Goal: Communication & Community: Answer question/provide support

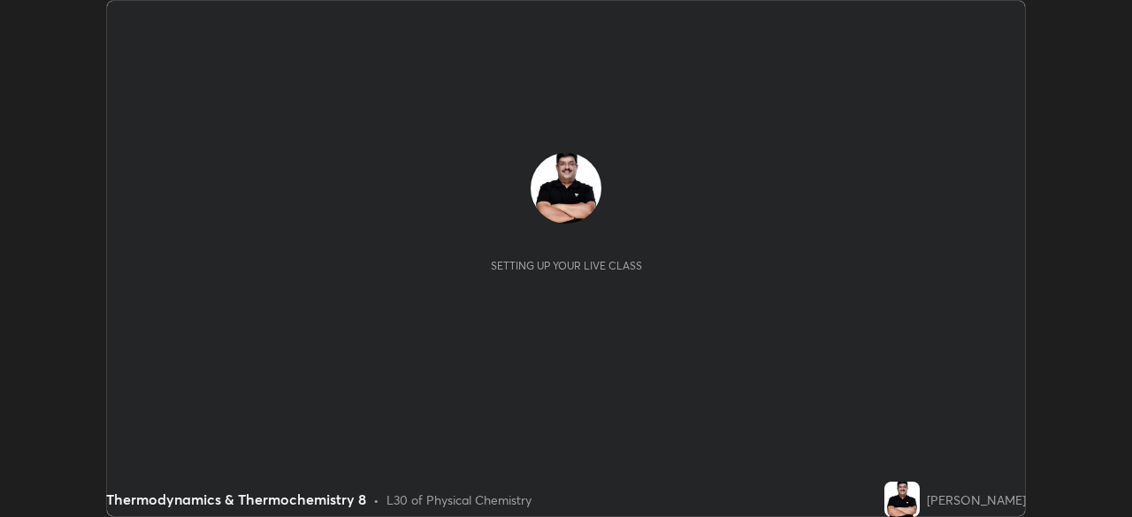
scroll to position [517, 1131]
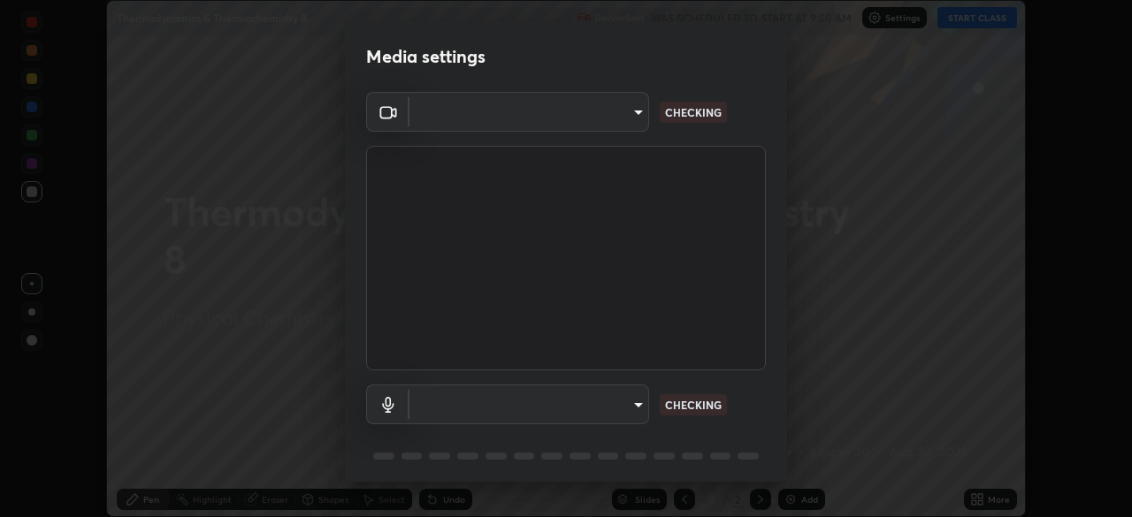
type input "11003169108368e38ef5ee379f7502217d3510ab11d565feef9ef3f21df555de"
click at [604, 401] on body "Erase all Thermodynamics & Thermochemistry 8 Recording WAS SCHEDULED TO START A…" at bounding box center [566, 258] width 1132 height 517
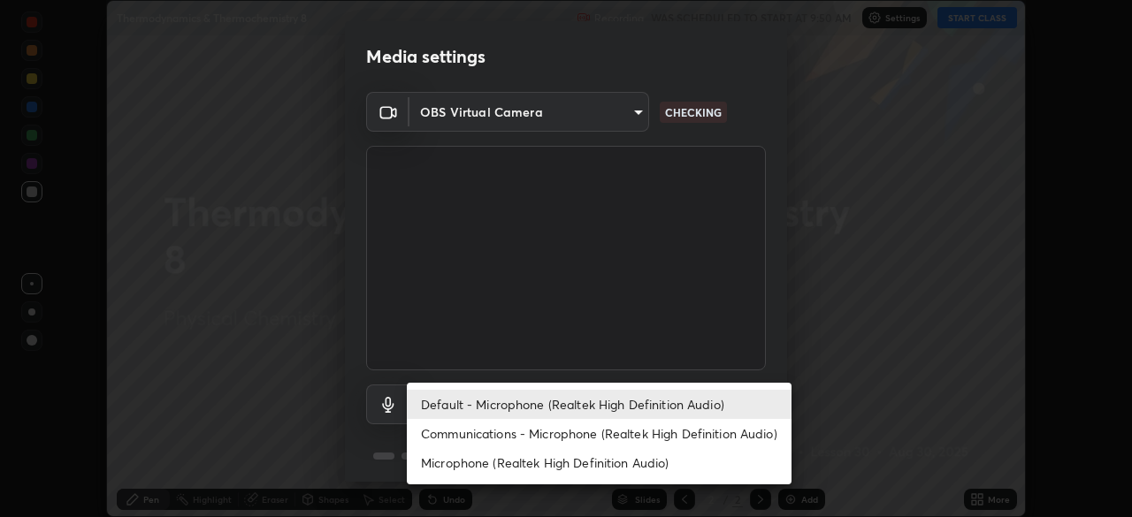
click at [595, 469] on li "Microphone (Realtek High Definition Audio)" at bounding box center [599, 462] width 385 height 29
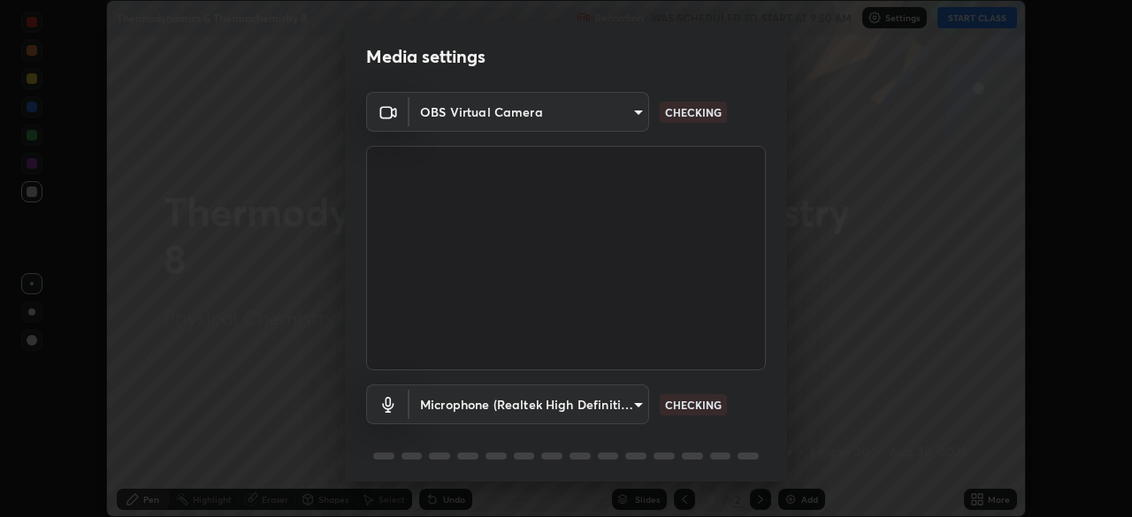
click at [598, 409] on body "Erase all Thermodynamics & Thermochemistry 8 Recording WAS SCHEDULED TO START A…" at bounding box center [566, 258] width 1132 height 517
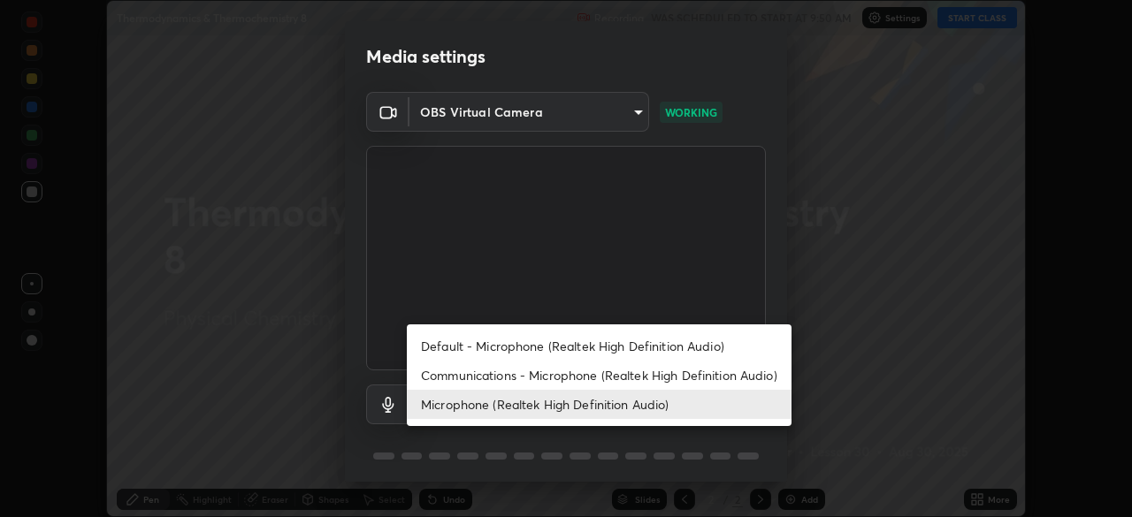
click at [588, 349] on li "Default - Microphone (Realtek High Definition Audio)" at bounding box center [599, 346] width 385 height 29
type input "default"
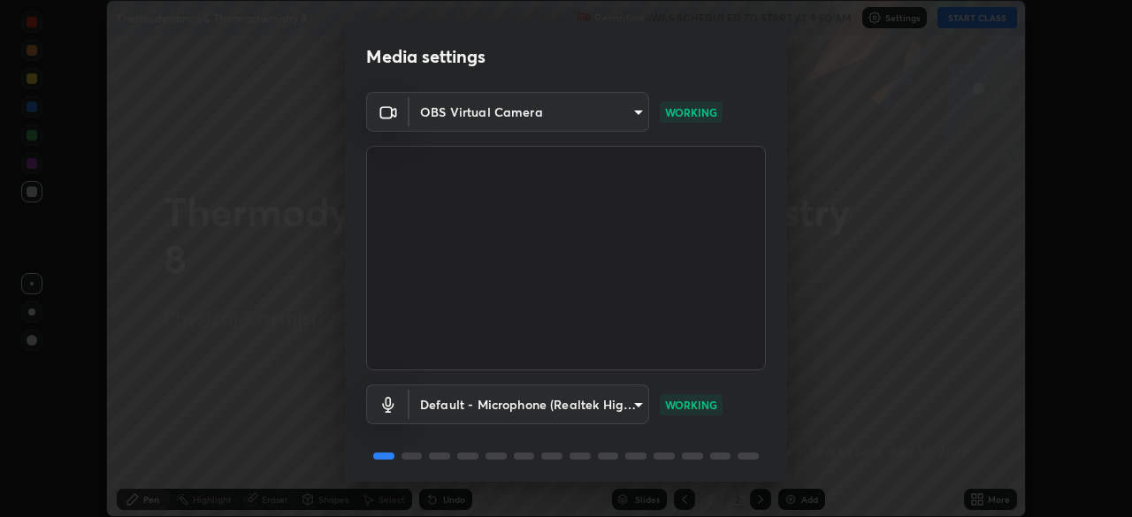
scroll to position [63, 0]
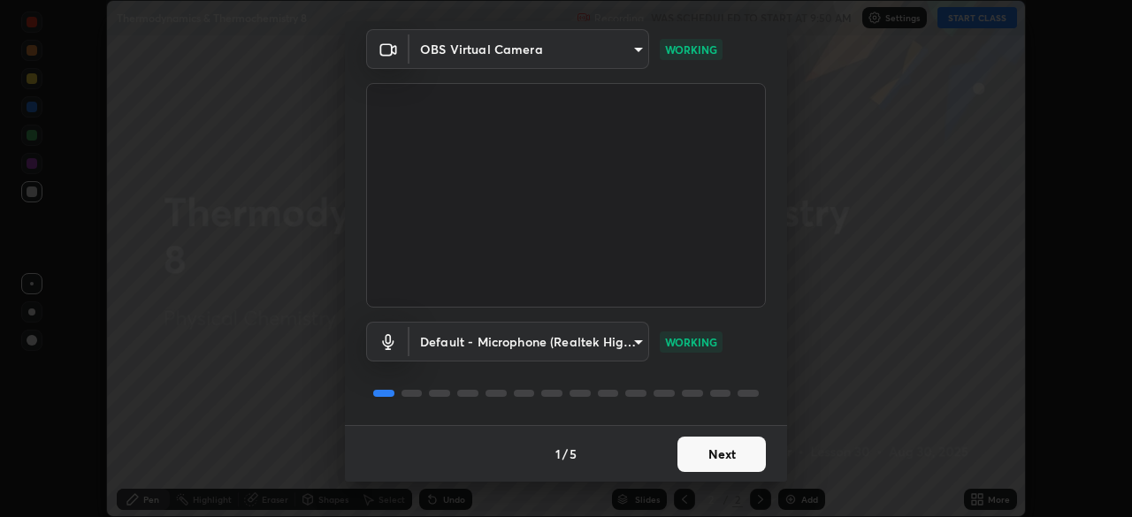
click at [724, 457] on button "Next" at bounding box center [721, 454] width 88 height 35
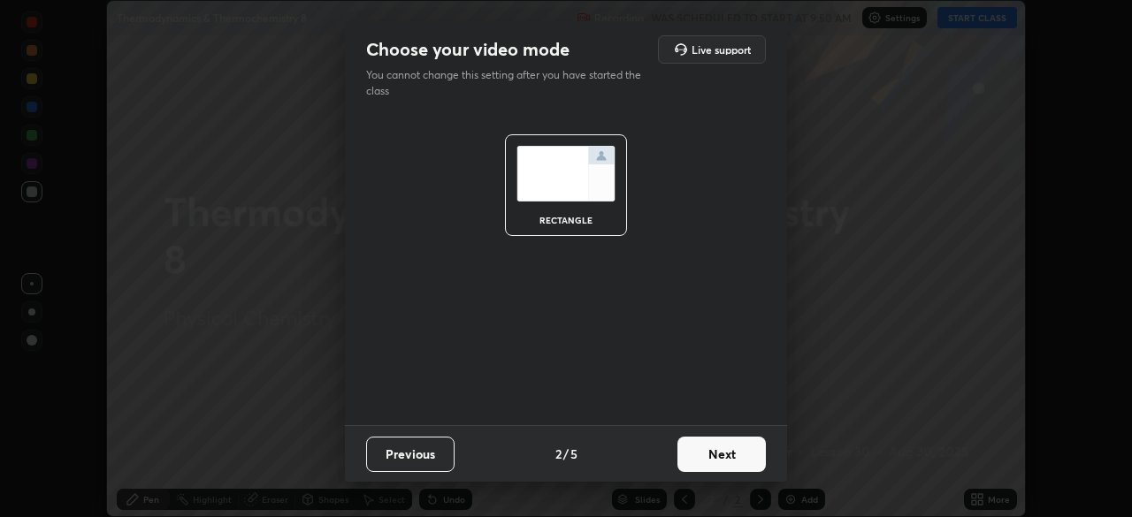
scroll to position [0, 0]
click at [729, 461] on button "Next" at bounding box center [721, 454] width 88 height 35
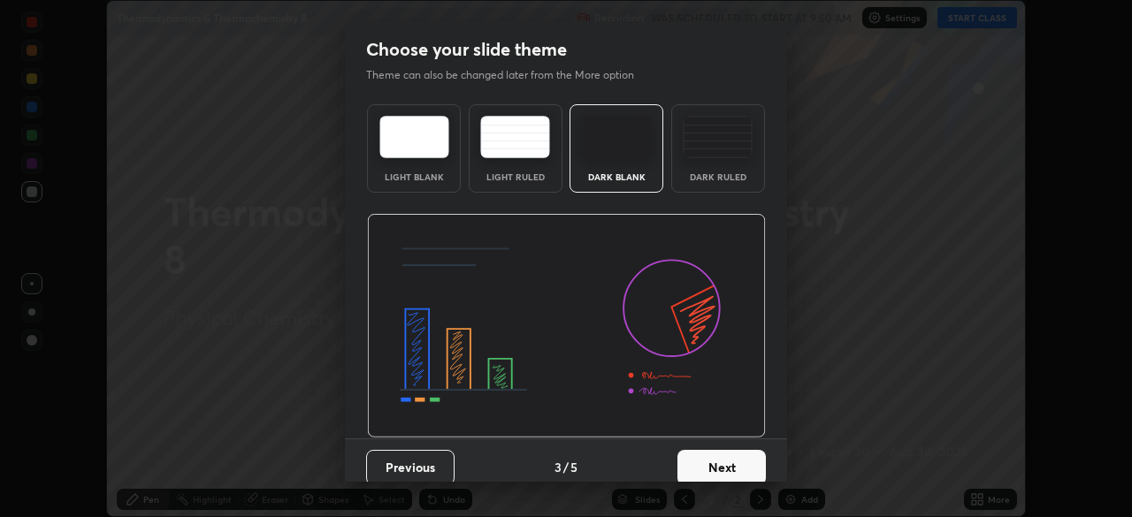
click at [739, 464] on button "Next" at bounding box center [721, 467] width 88 height 35
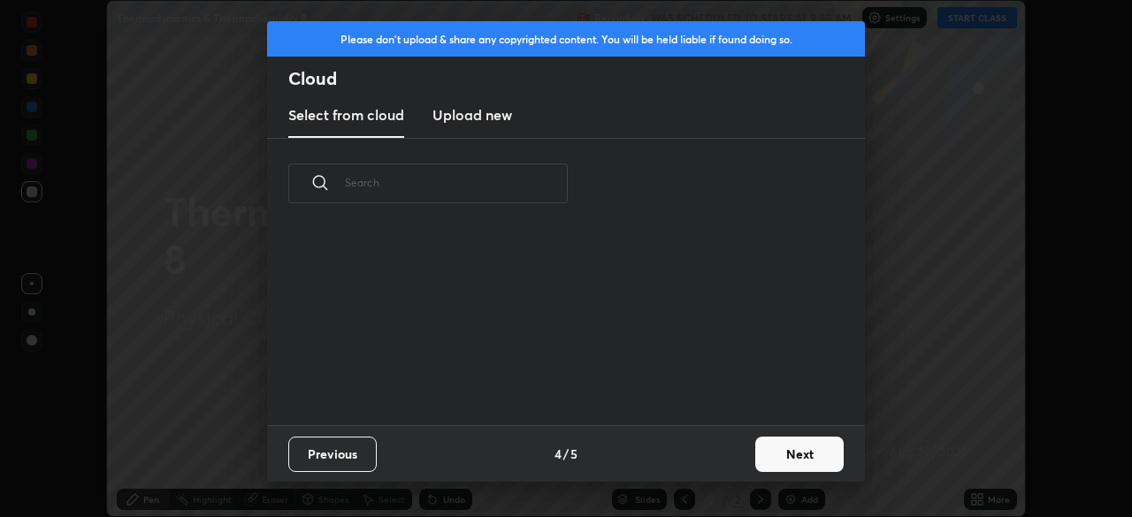
click at [785, 465] on button "Next" at bounding box center [799, 454] width 88 height 35
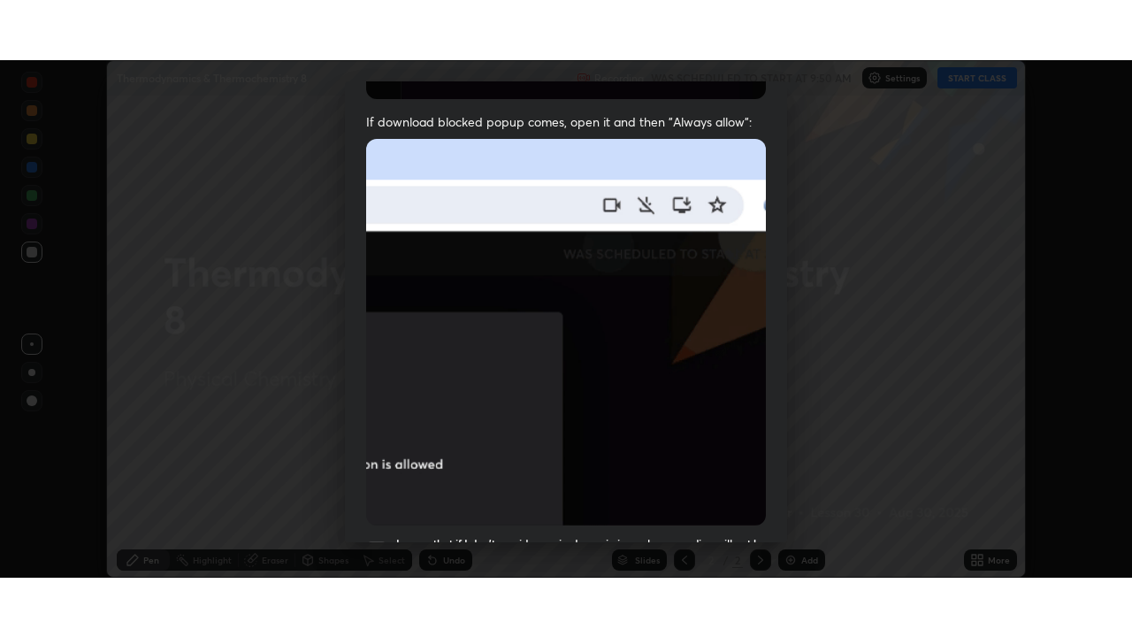
scroll to position [424, 0]
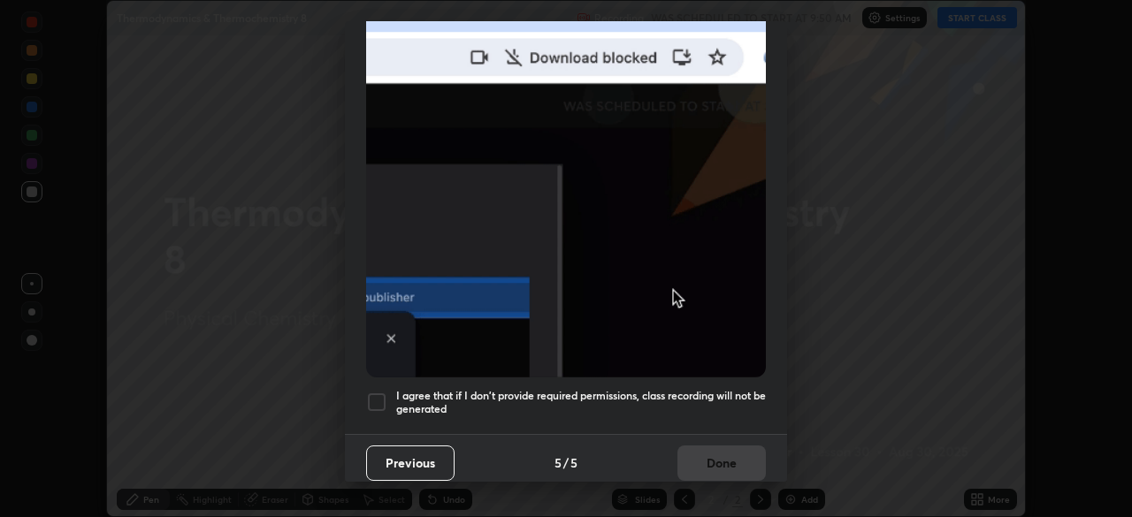
click at [385, 392] on div at bounding box center [376, 402] width 21 height 21
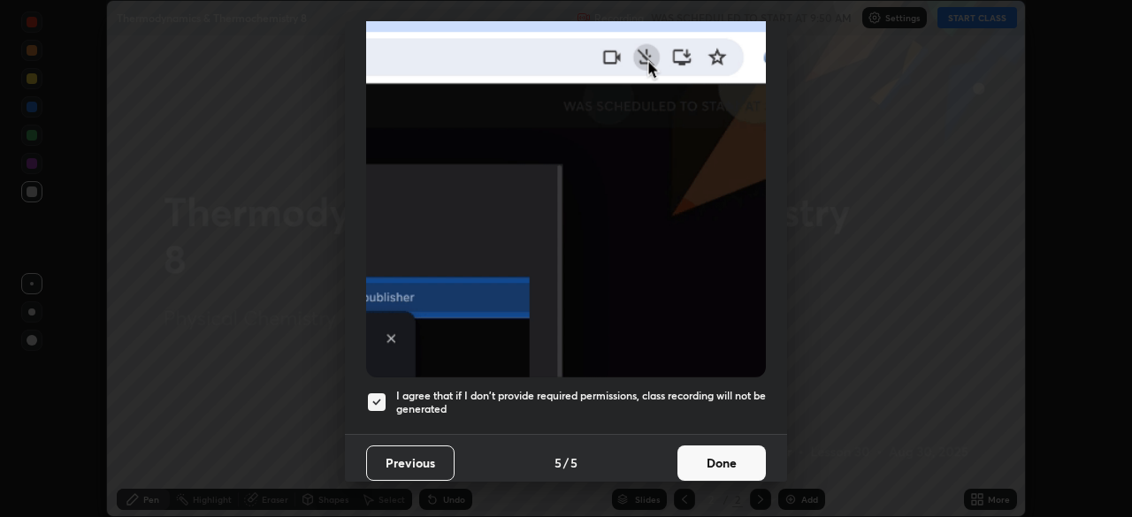
click at [721, 458] on button "Done" at bounding box center [721, 463] width 88 height 35
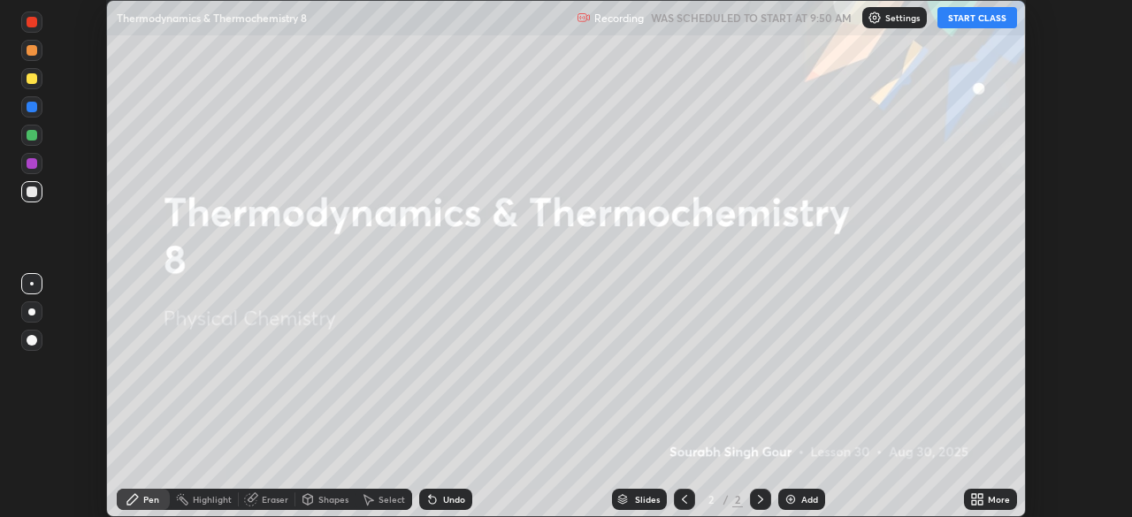
click at [954, 23] on button "START CLASS" at bounding box center [977, 17] width 80 height 21
click at [972, 494] on icon at bounding box center [974, 496] width 4 height 4
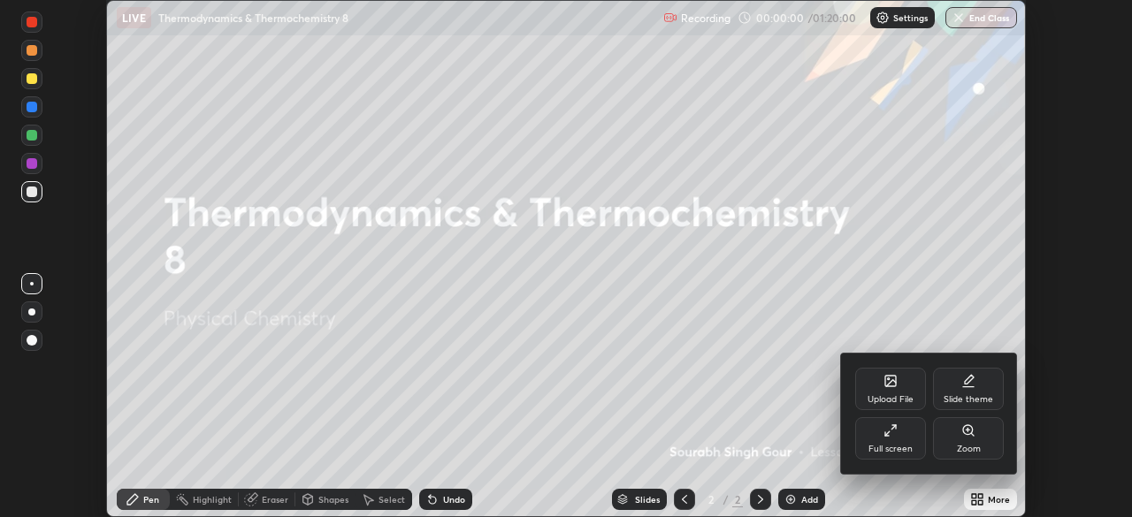
click at [888, 437] on icon at bounding box center [890, 431] width 14 height 14
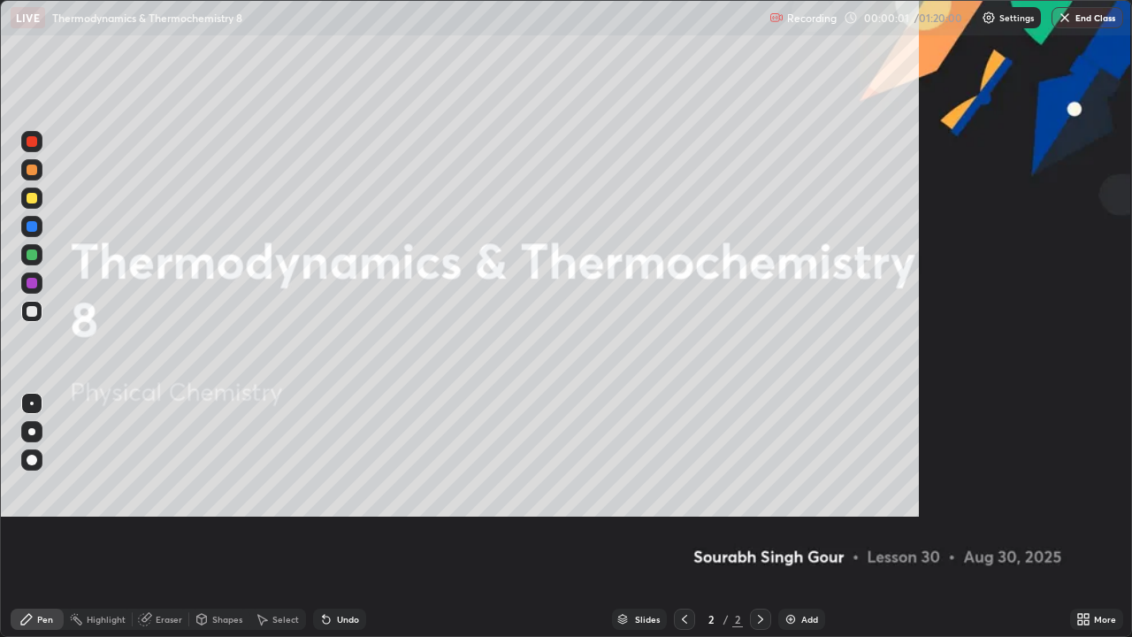
scroll to position [637, 1132]
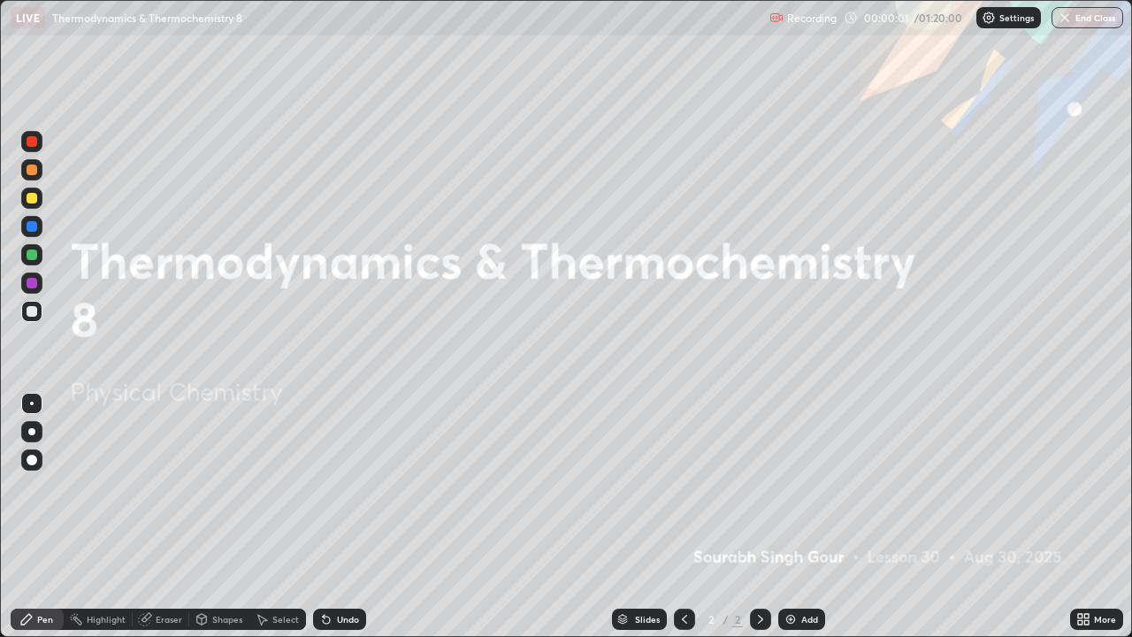
click at [790, 516] on img at bounding box center [790, 619] width 14 height 14
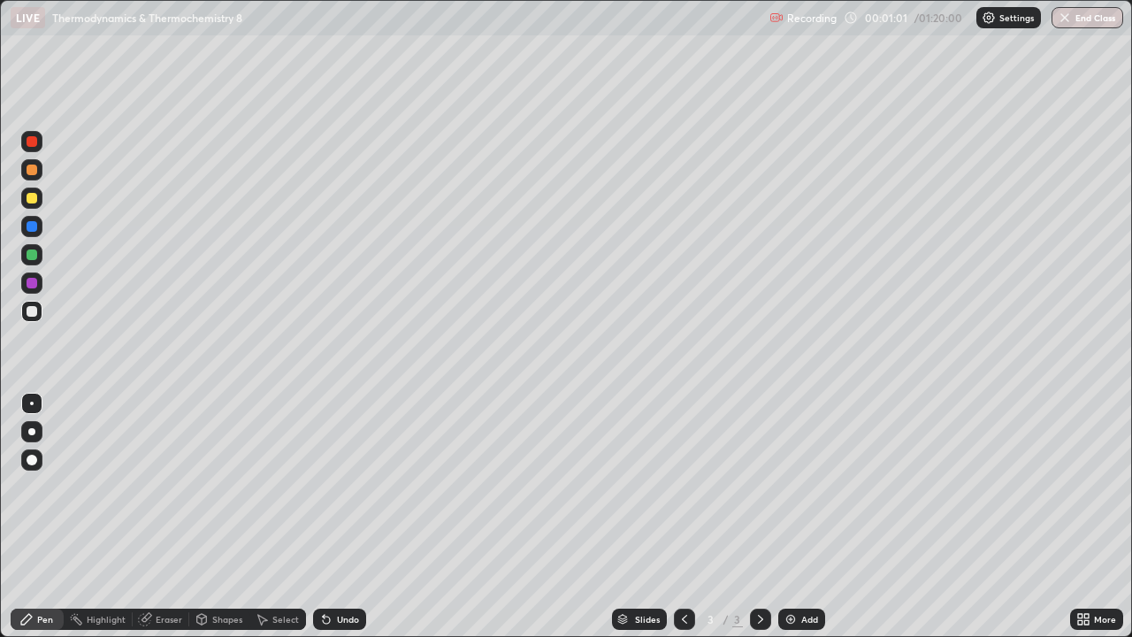
click at [34, 437] on div at bounding box center [31, 431] width 21 height 21
click at [341, 516] on div "Undo" at bounding box center [348, 619] width 22 height 9
click at [34, 201] on div at bounding box center [32, 198] width 11 height 11
click at [793, 516] on img at bounding box center [790, 619] width 14 height 14
click at [337, 516] on div "Undo" at bounding box center [348, 619] width 22 height 9
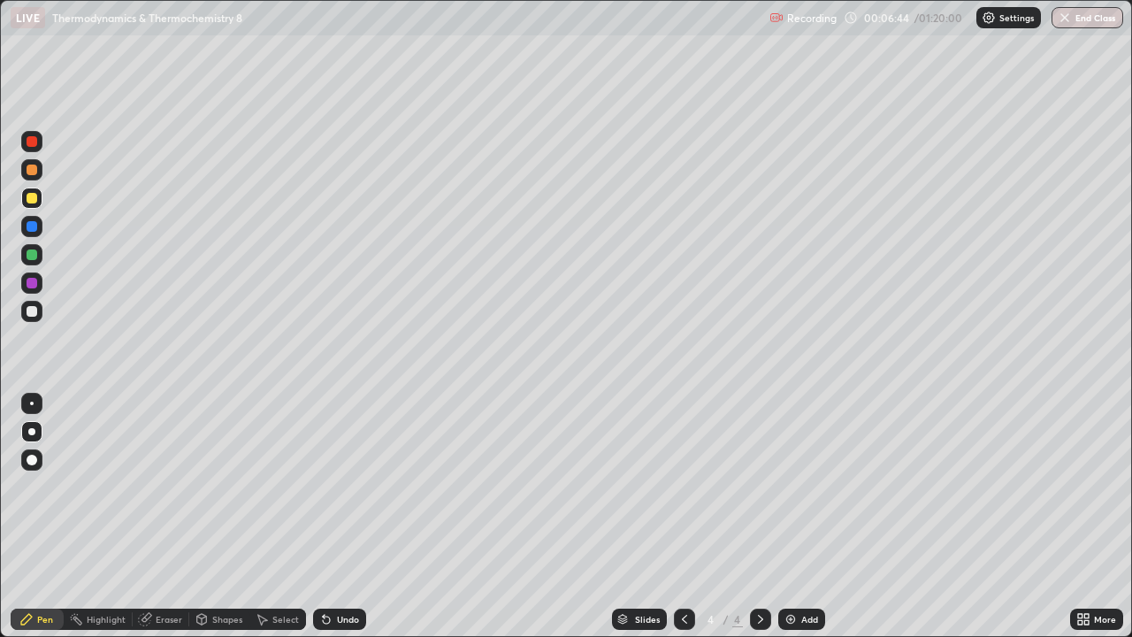
click at [337, 516] on div "Undo" at bounding box center [348, 619] width 22 height 9
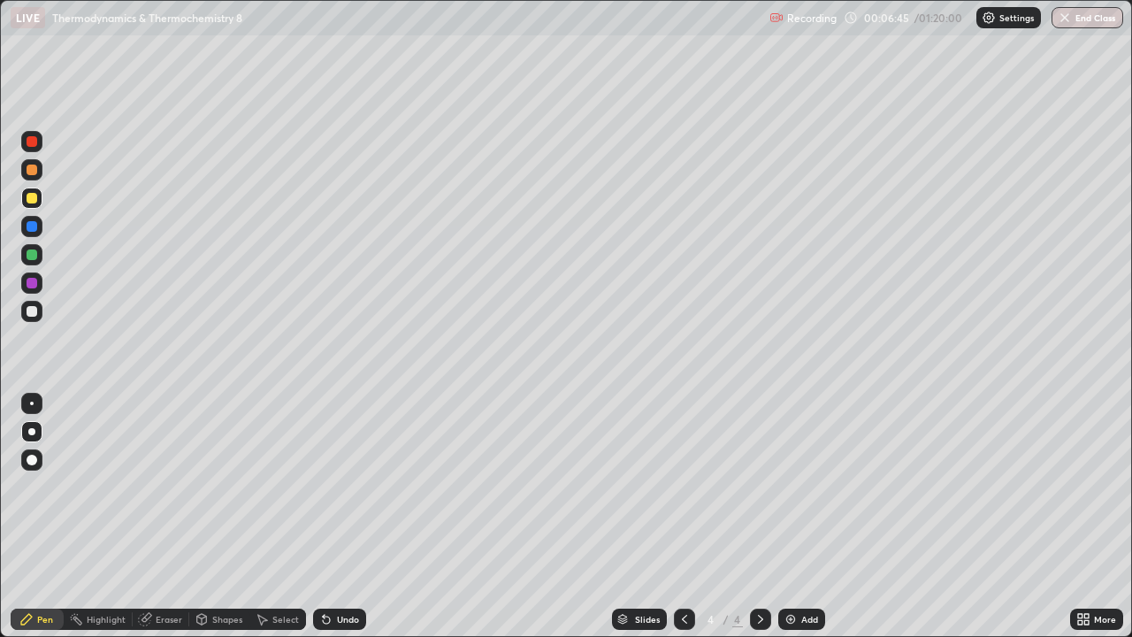
click at [337, 516] on div "Undo" at bounding box center [348, 619] width 22 height 9
click at [167, 516] on div "Eraser" at bounding box center [169, 619] width 27 height 9
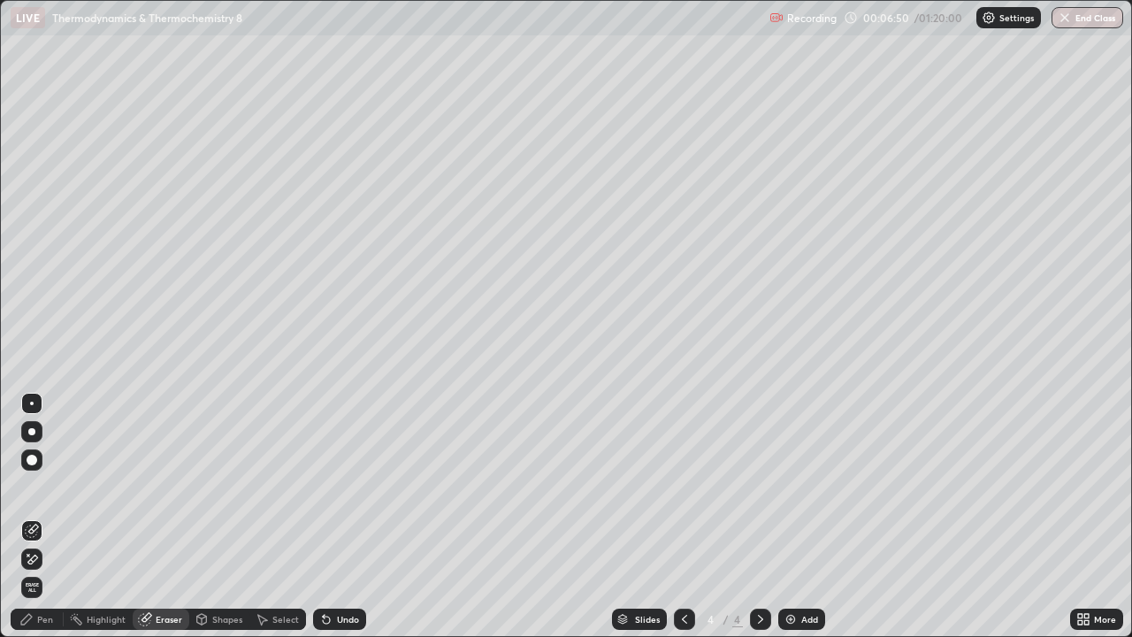
click at [48, 516] on div "Pen" at bounding box center [37, 618] width 53 height 21
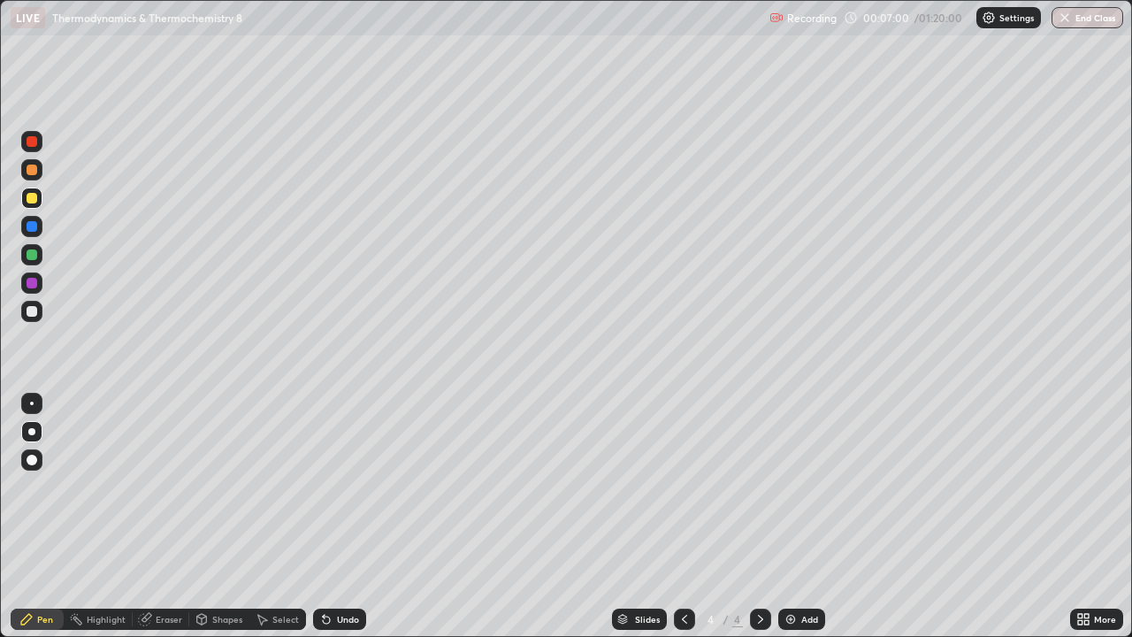
click at [334, 516] on div "Undo" at bounding box center [339, 618] width 53 height 21
click at [333, 516] on div "Undo" at bounding box center [339, 618] width 53 height 21
click at [794, 516] on img at bounding box center [790, 619] width 14 height 14
click at [683, 516] on icon at bounding box center [684, 619] width 14 height 14
click at [682, 516] on icon at bounding box center [684, 619] width 14 height 14
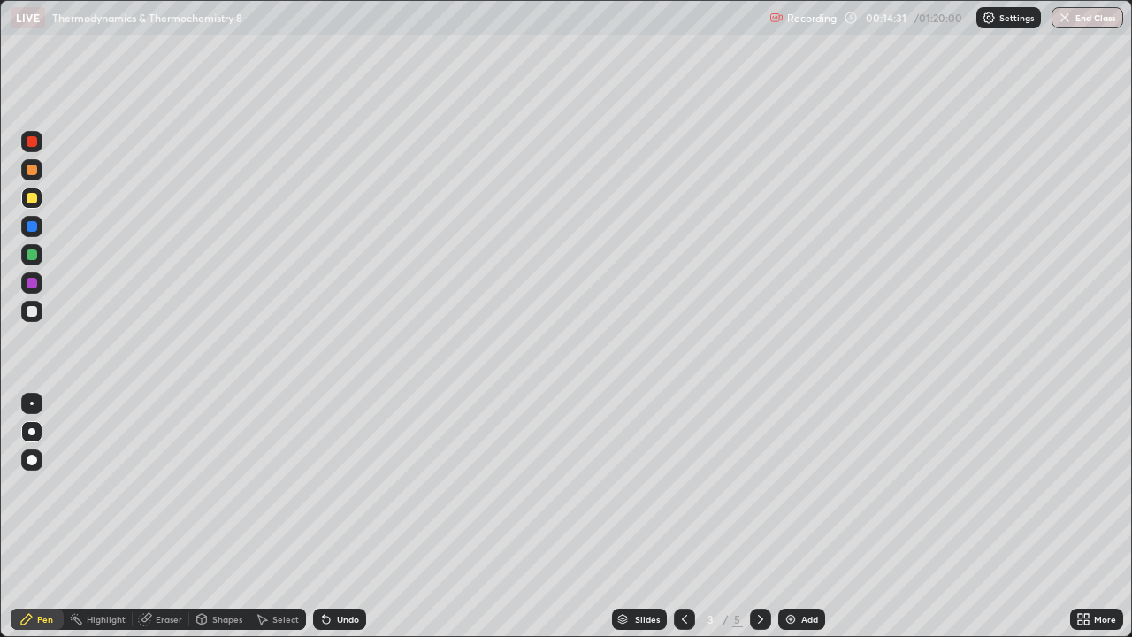
click at [761, 516] on icon at bounding box center [760, 619] width 14 height 14
click at [760, 516] on icon at bounding box center [760, 619] width 5 height 9
click at [778, 516] on div "Add" at bounding box center [801, 618] width 47 height 21
click at [791, 516] on img at bounding box center [790, 619] width 14 height 14
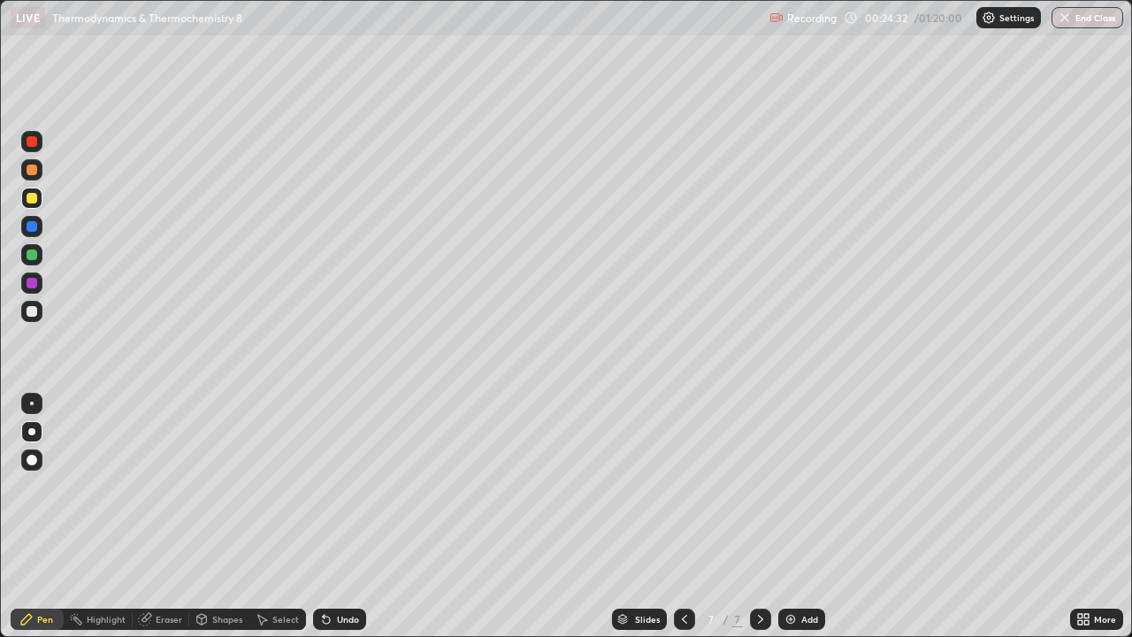
click at [680, 516] on icon at bounding box center [684, 619] width 14 height 14
click at [682, 516] on icon at bounding box center [684, 619] width 14 height 14
click at [685, 516] on icon at bounding box center [684, 619] width 14 height 14
click at [759, 516] on icon at bounding box center [760, 619] width 14 height 14
click at [760, 516] on icon at bounding box center [760, 619] width 14 height 14
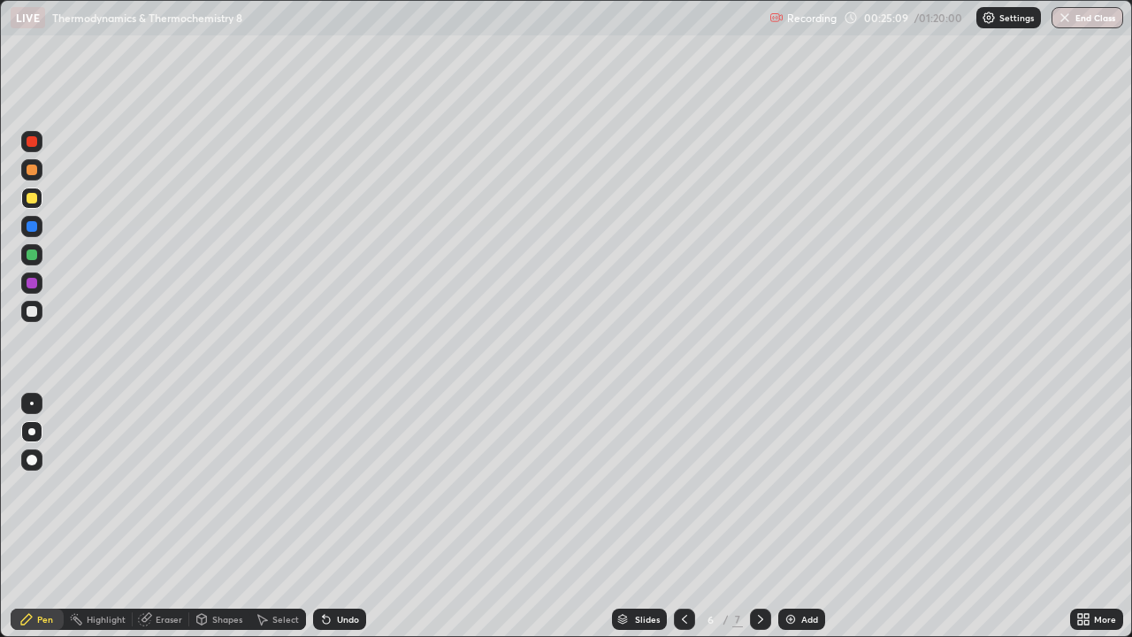
click at [761, 516] on div at bounding box center [760, 618] width 21 height 21
click at [41, 317] on div at bounding box center [31, 311] width 21 height 21
click at [787, 516] on img at bounding box center [790, 619] width 14 height 14
click at [337, 516] on div "Undo" at bounding box center [348, 619] width 22 height 9
click at [174, 516] on div "Eraser" at bounding box center [169, 619] width 27 height 9
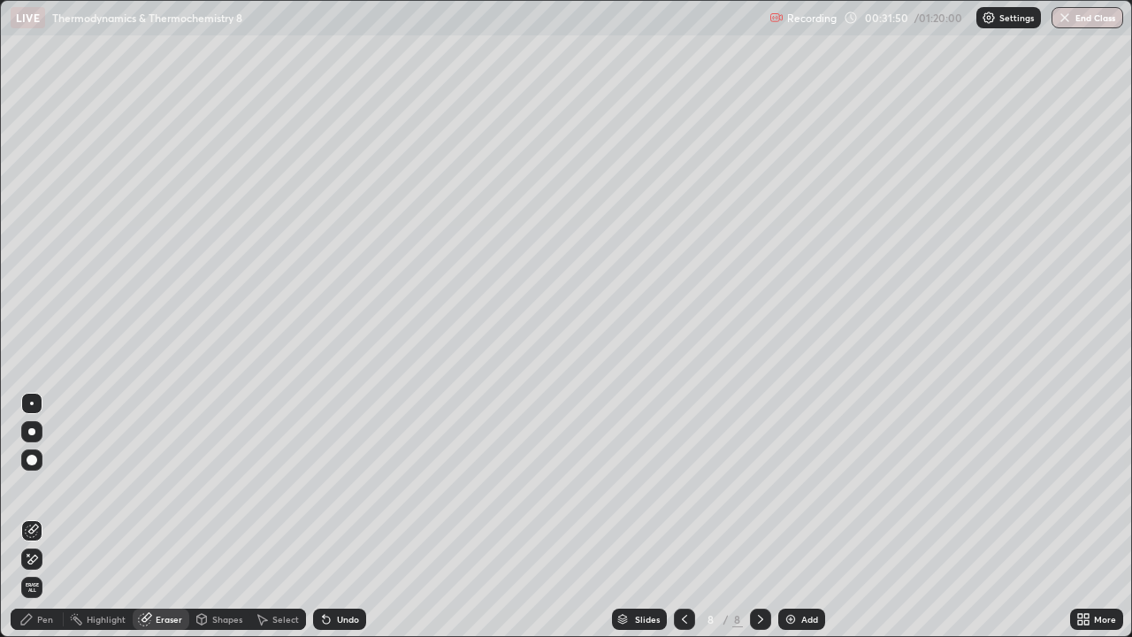
click at [41, 516] on div "Pen" at bounding box center [45, 619] width 16 height 9
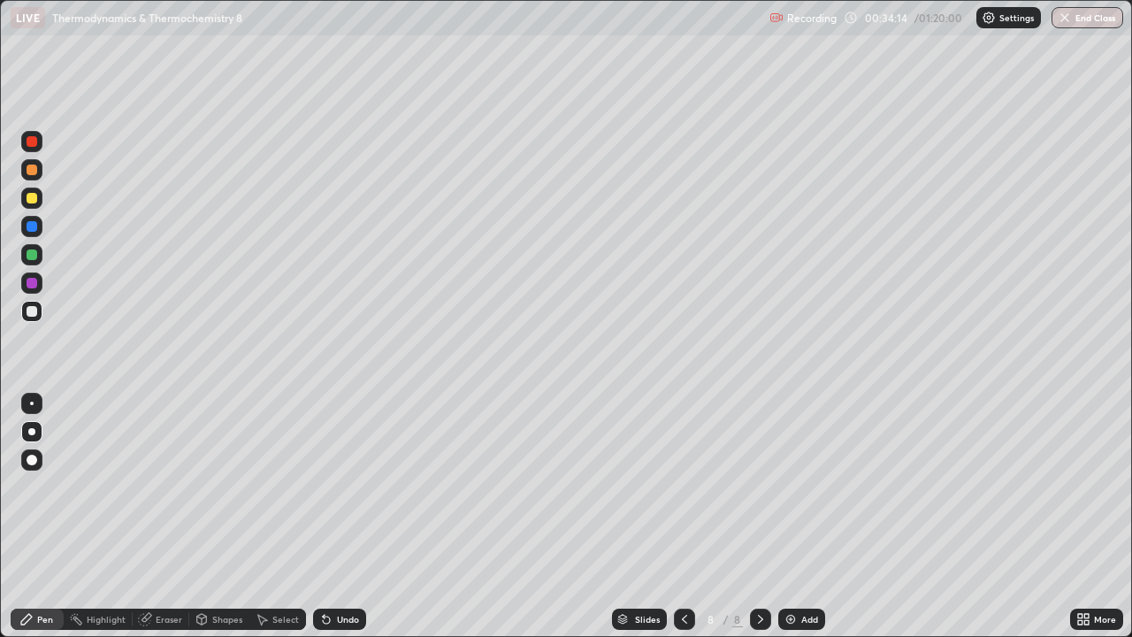
click at [790, 516] on img at bounding box center [790, 619] width 14 height 14
click at [683, 516] on icon at bounding box center [684, 619] width 14 height 14
click at [760, 516] on icon at bounding box center [760, 619] width 14 height 14
click at [797, 516] on div "Add" at bounding box center [801, 618] width 47 height 21
click at [33, 314] on div at bounding box center [32, 311] width 11 height 11
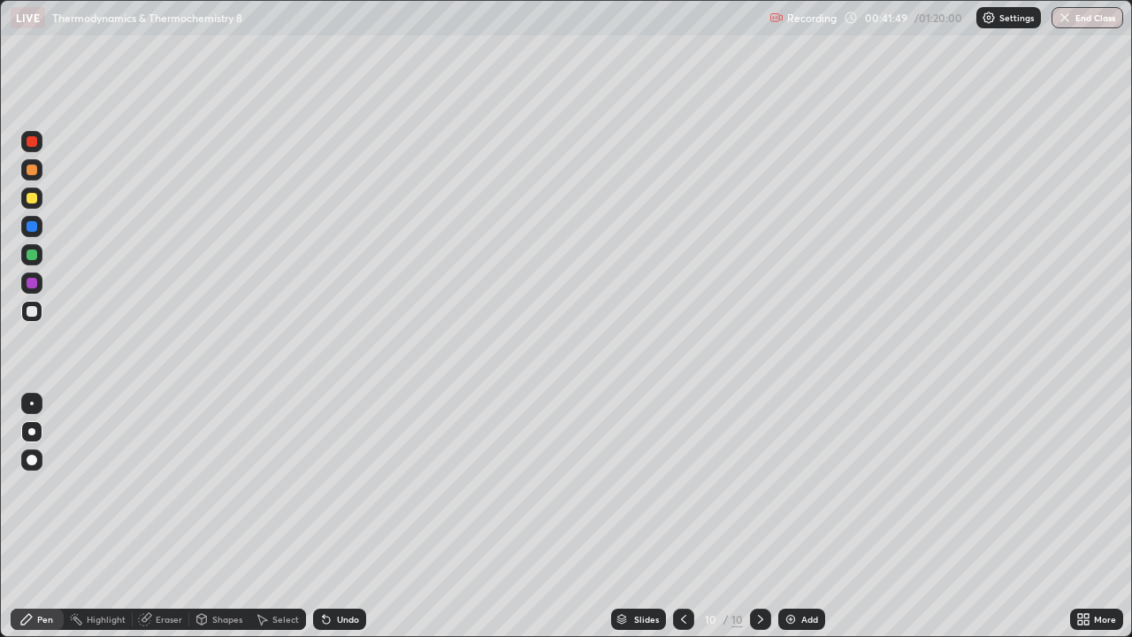
click at [40, 201] on div at bounding box center [31, 197] width 21 height 21
click at [788, 516] on div "Add" at bounding box center [801, 618] width 47 height 21
click at [31, 311] on div at bounding box center [32, 311] width 11 height 11
click at [35, 200] on div at bounding box center [32, 198] width 11 height 11
click at [783, 516] on img at bounding box center [790, 619] width 14 height 14
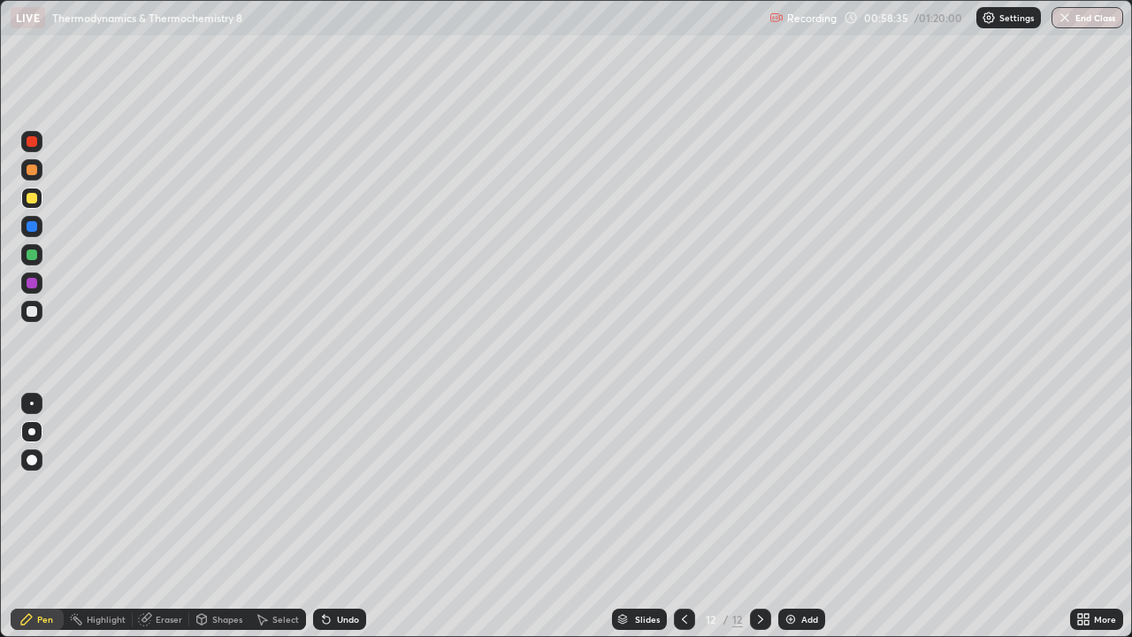
click at [34, 312] on div at bounding box center [32, 311] width 11 height 11
click at [646, 516] on div "Slides" at bounding box center [647, 619] width 25 height 9
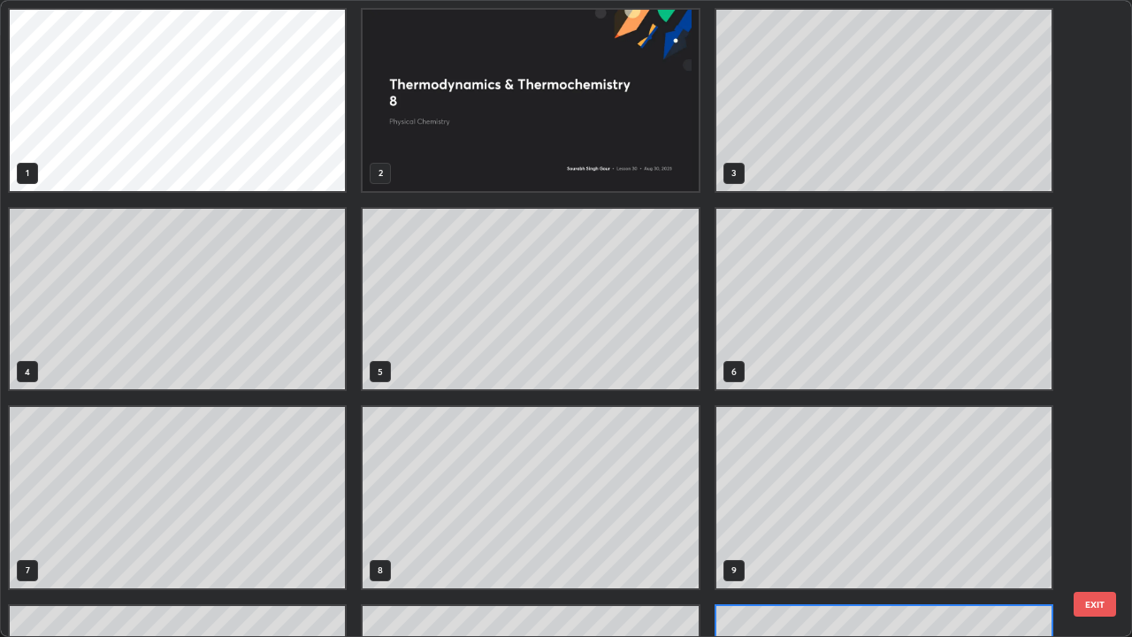
scroll to position [630, 1121]
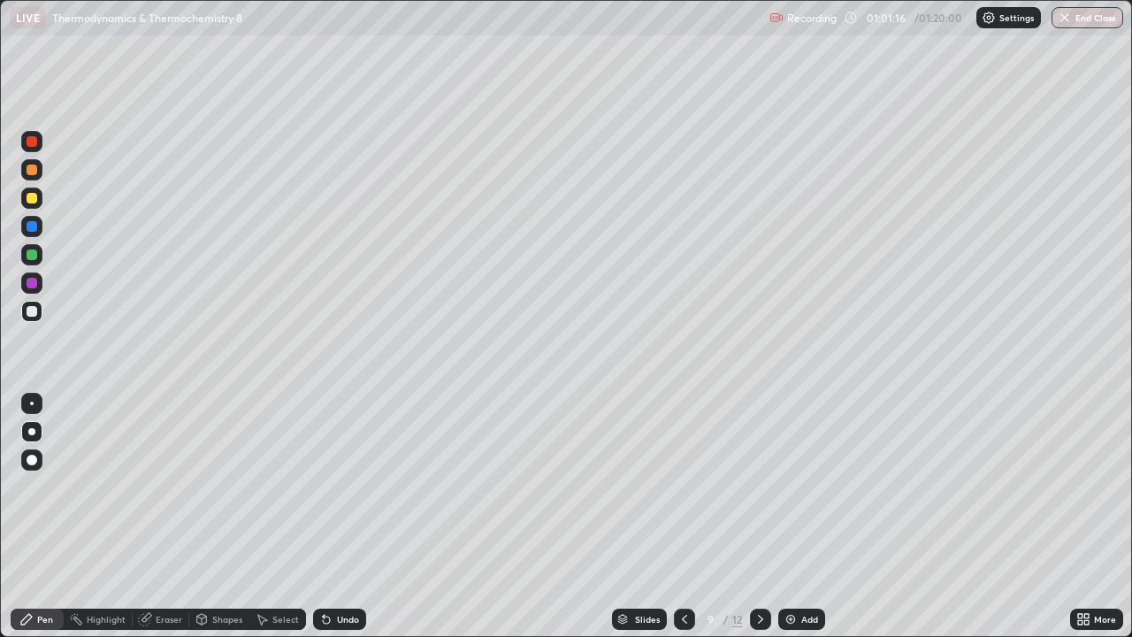
click at [651, 516] on div "Slides" at bounding box center [639, 618] width 55 height 21
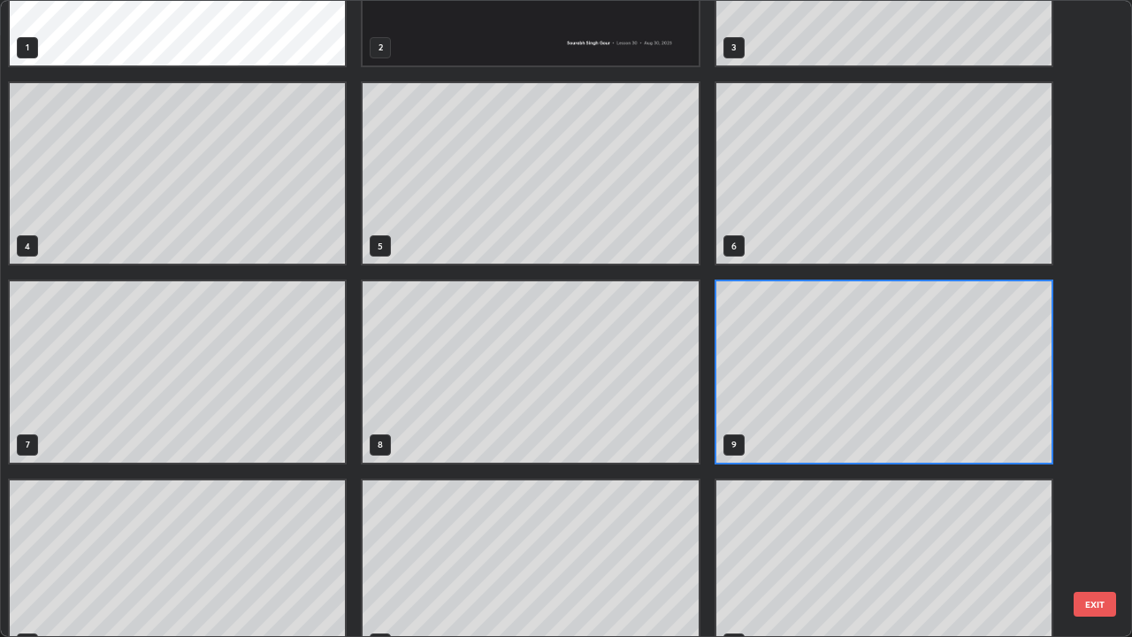
scroll to position [159, 0]
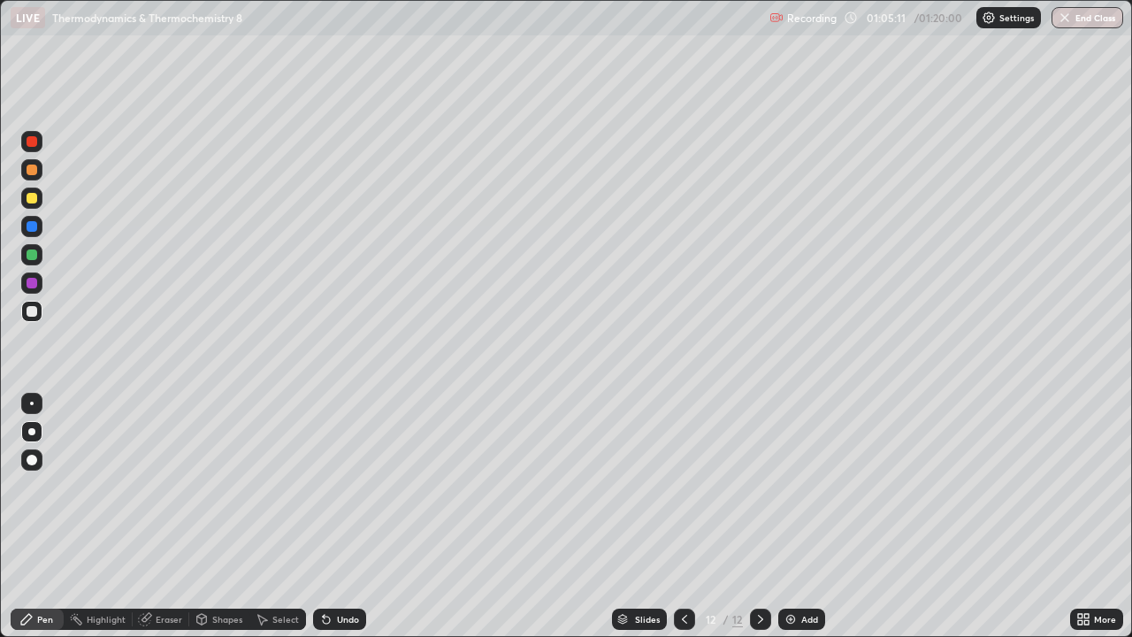
click at [33, 197] on div at bounding box center [32, 198] width 11 height 11
click at [793, 516] on img at bounding box center [790, 619] width 14 height 14
click at [683, 516] on icon at bounding box center [684, 619] width 14 height 14
click at [759, 516] on icon at bounding box center [760, 619] width 14 height 14
click at [690, 516] on div at bounding box center [684, 618] width 21 height 21
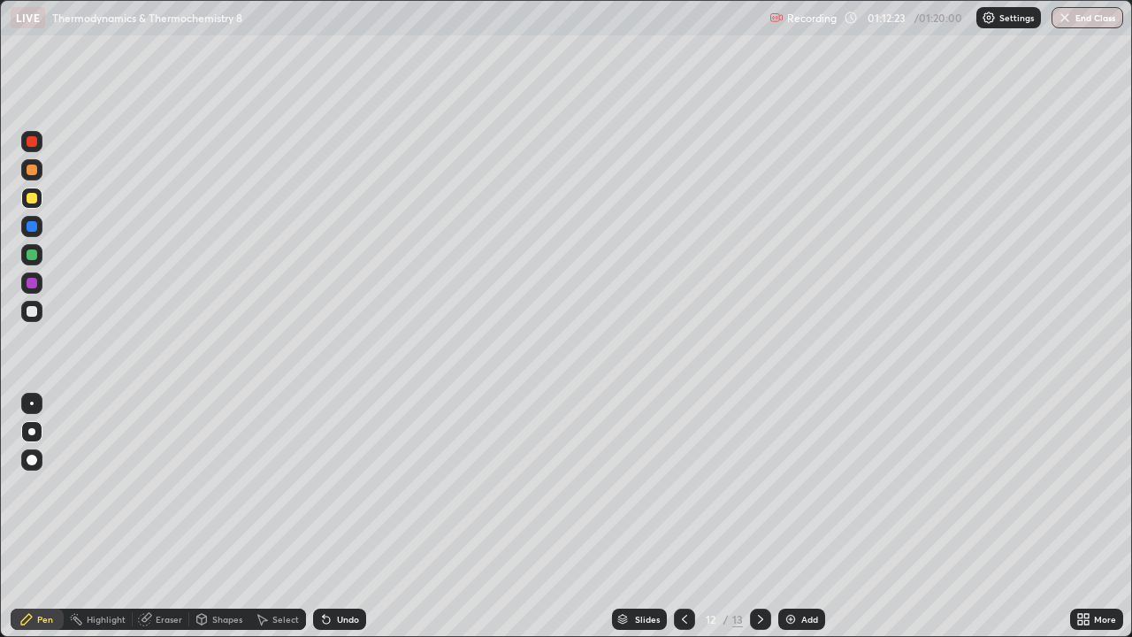
click at [763, 516] on icon at bounding box center [760, 619] width 14 height 14
click at [1091, 19] on button "End Class" at bounding box center [1087, 17] width 72 height 21
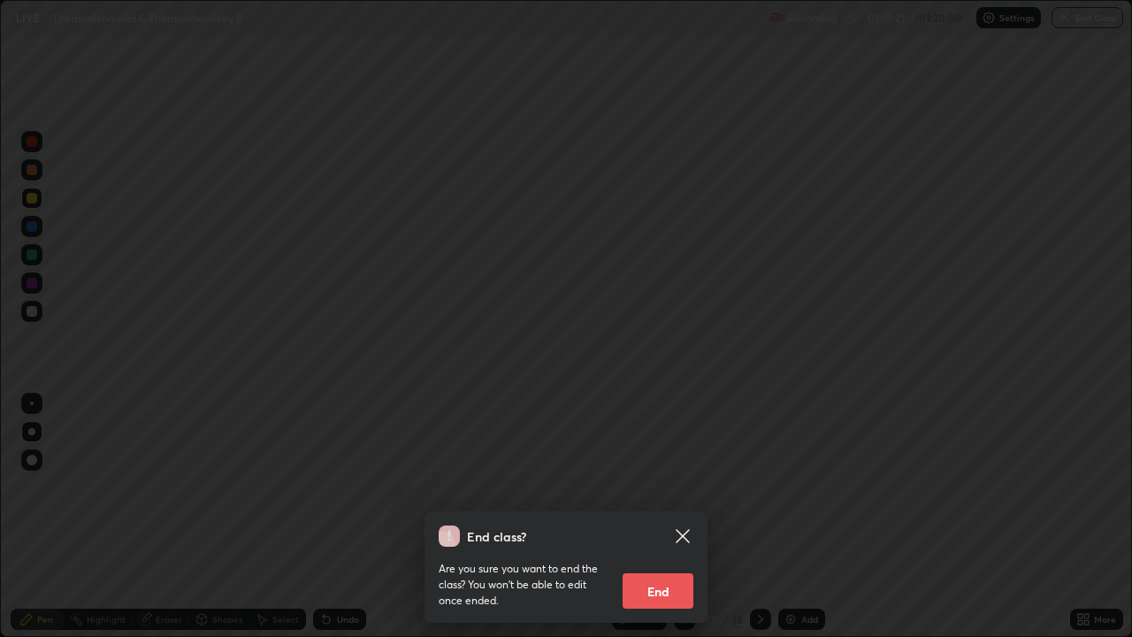
click at [662, 516] on button "End" at bounding box center [658, 590] width 71 height 35
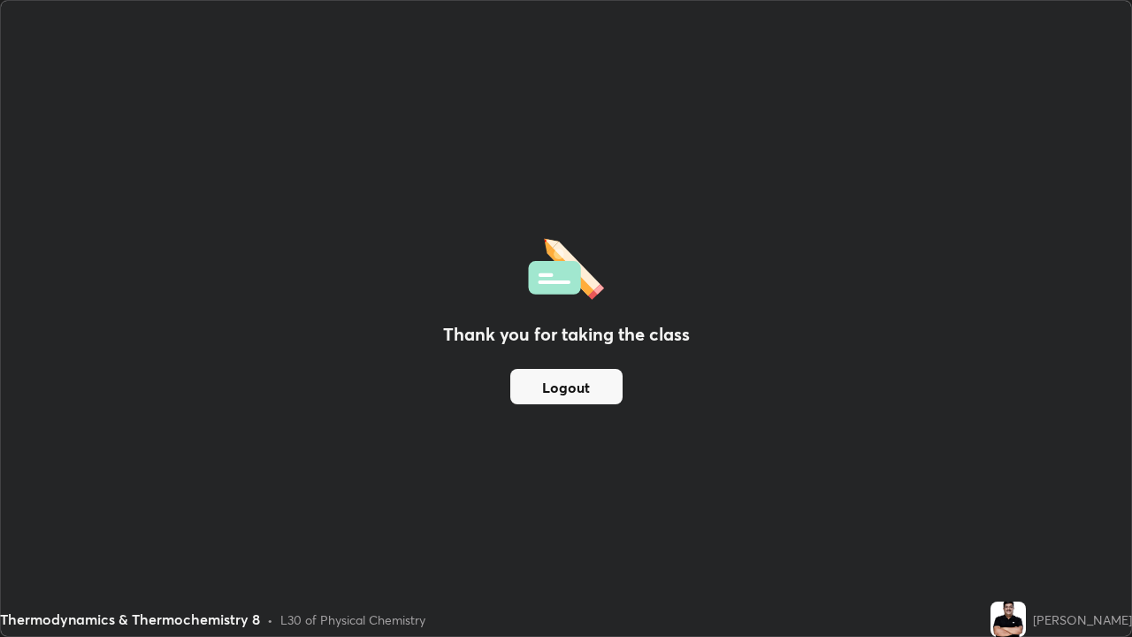
click at [561, 380] on button "Logout" at bounding box center [566, 386] width 112 height 35
